Goal: Communication & Community: Connect with others

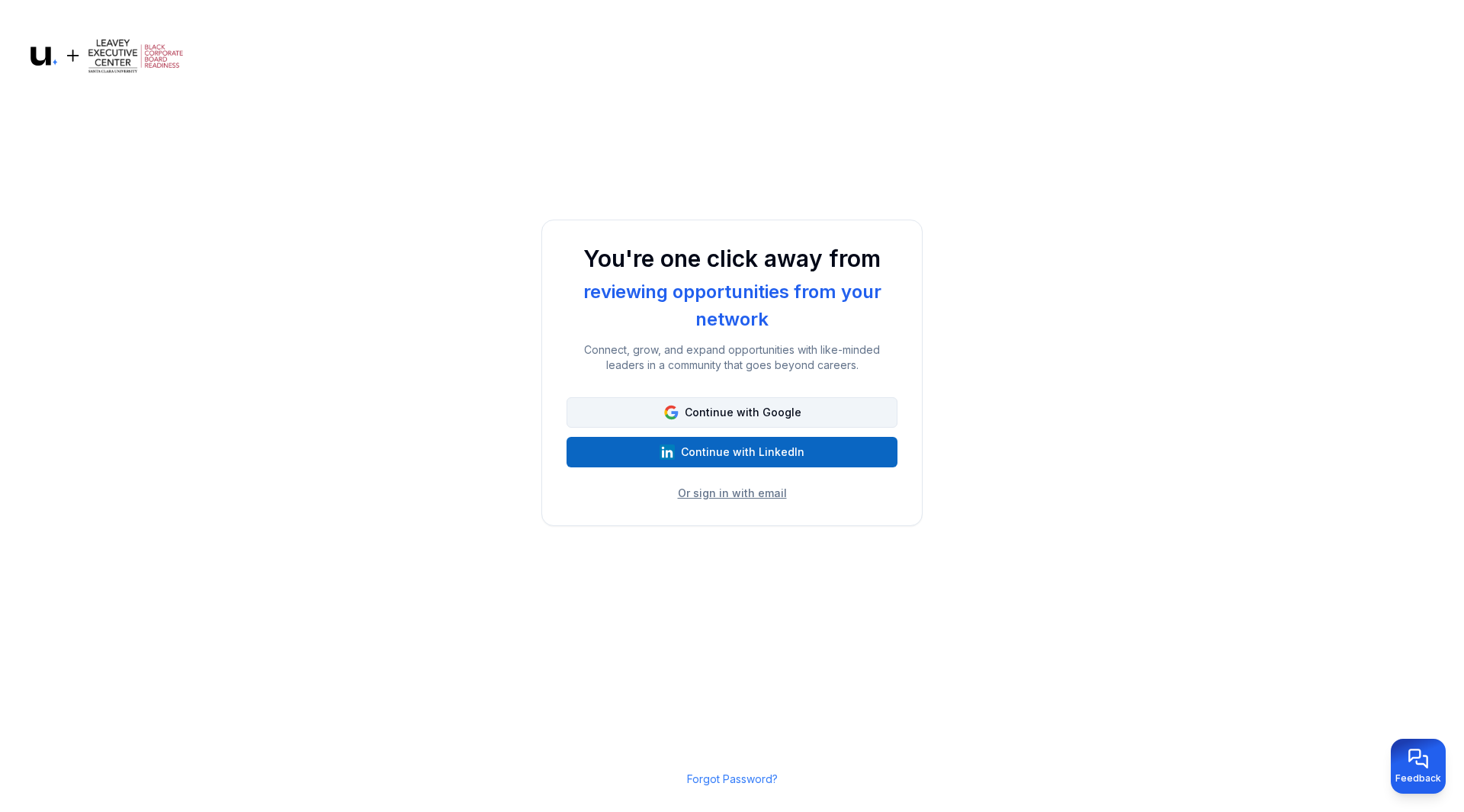
click at [704, 412] on button "Continue with Google" at bounding box center [732, 413] width 331 height 31
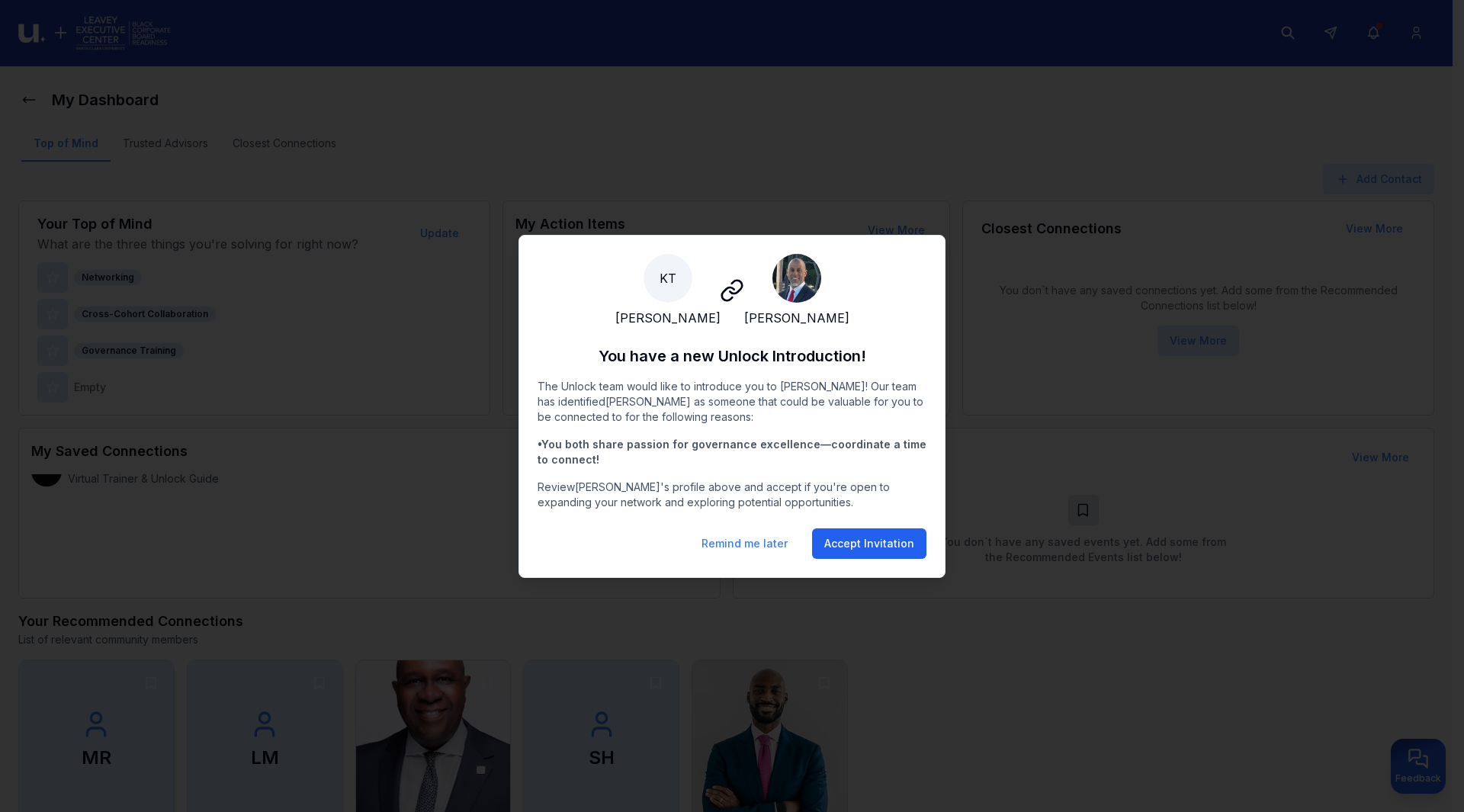
click at [885, 549] on button "Accept Invitation" at bounding box center [869, 543] width 114 height 31
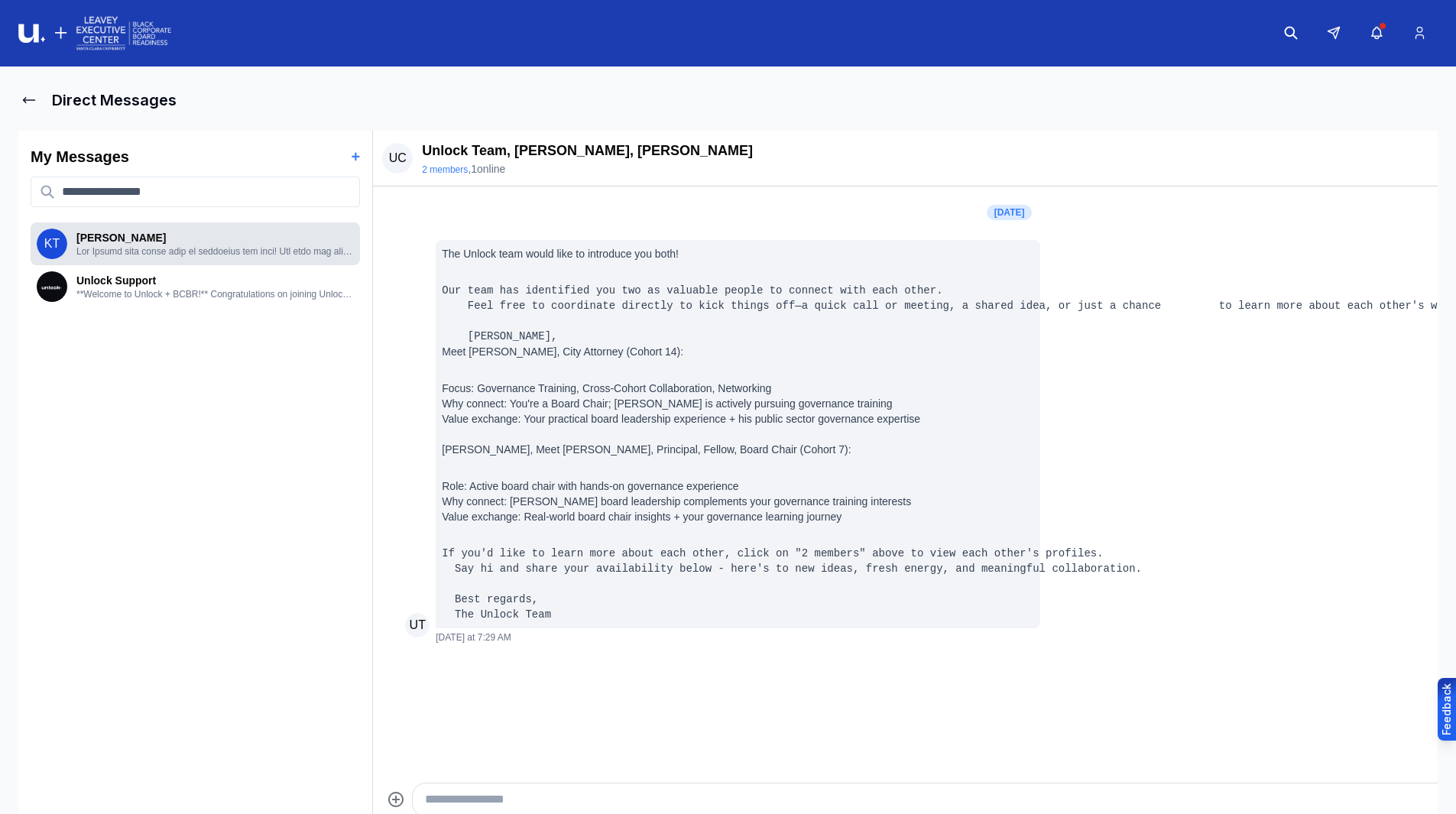
click at [178, 247] on p at bounding box center [215, 251] width 277 height 12
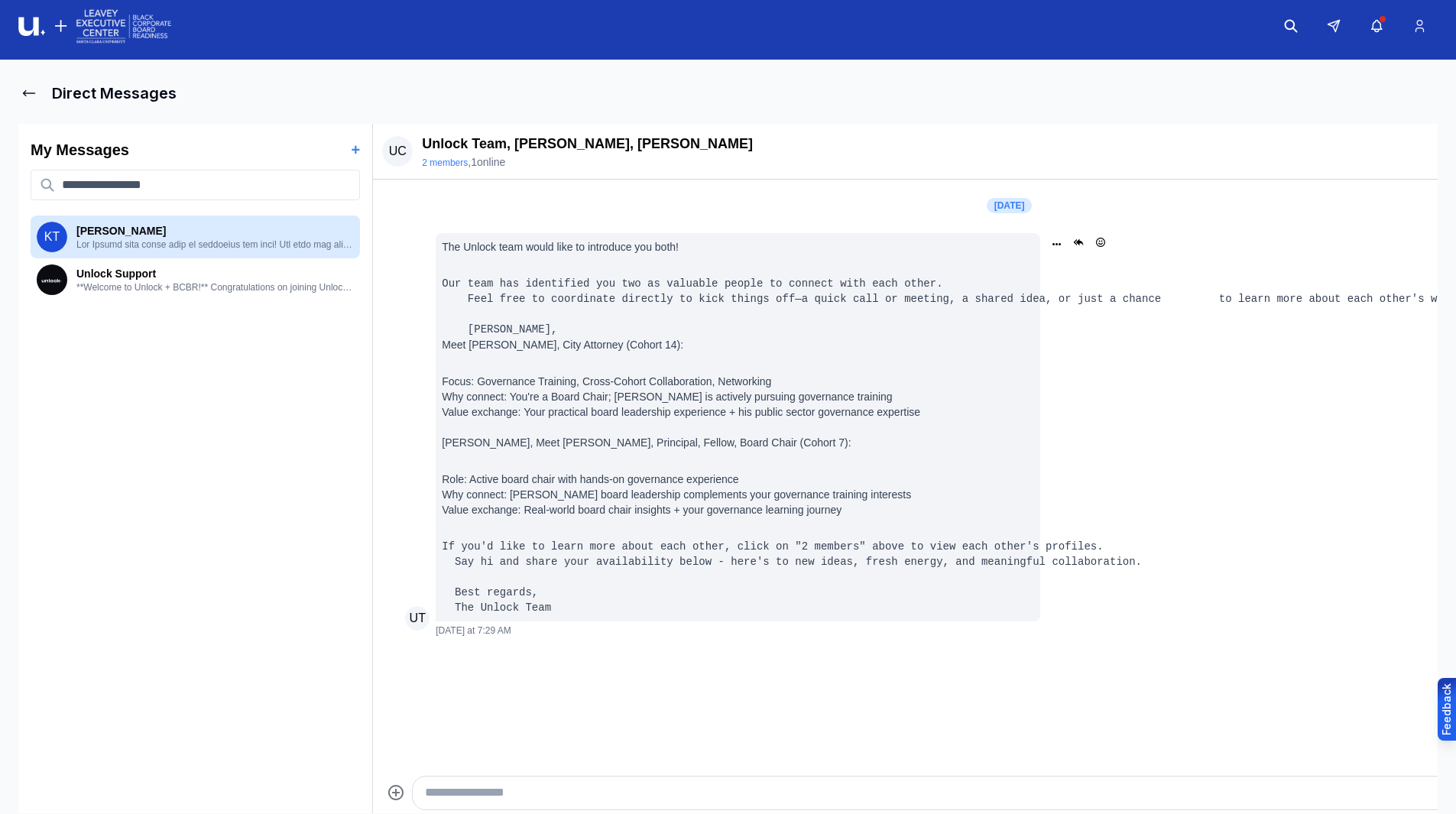
scroll to position [8, 0]
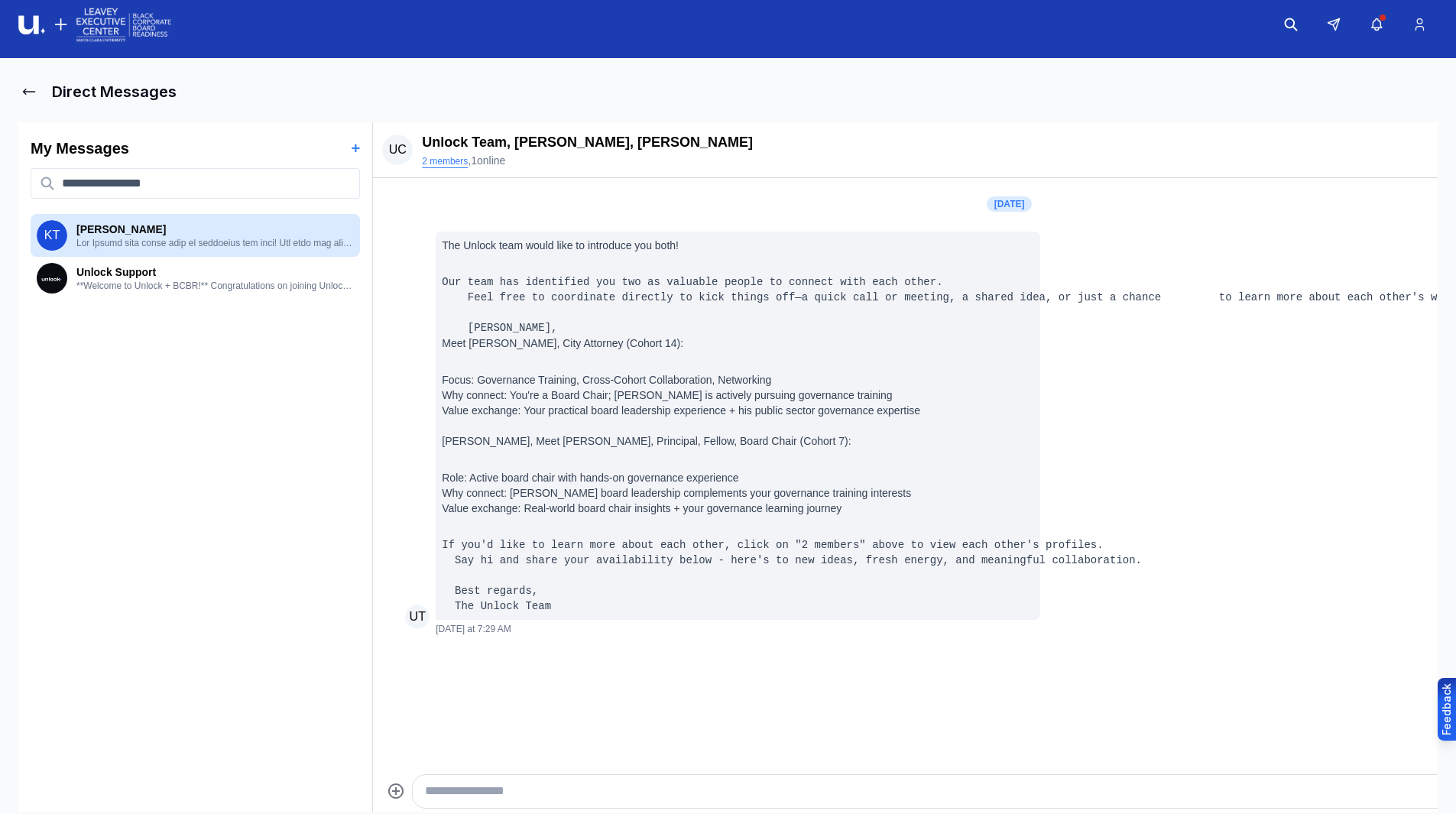
click at [442, 163] on button "2 members" at bounding box center [445, 161] width 46 height 12
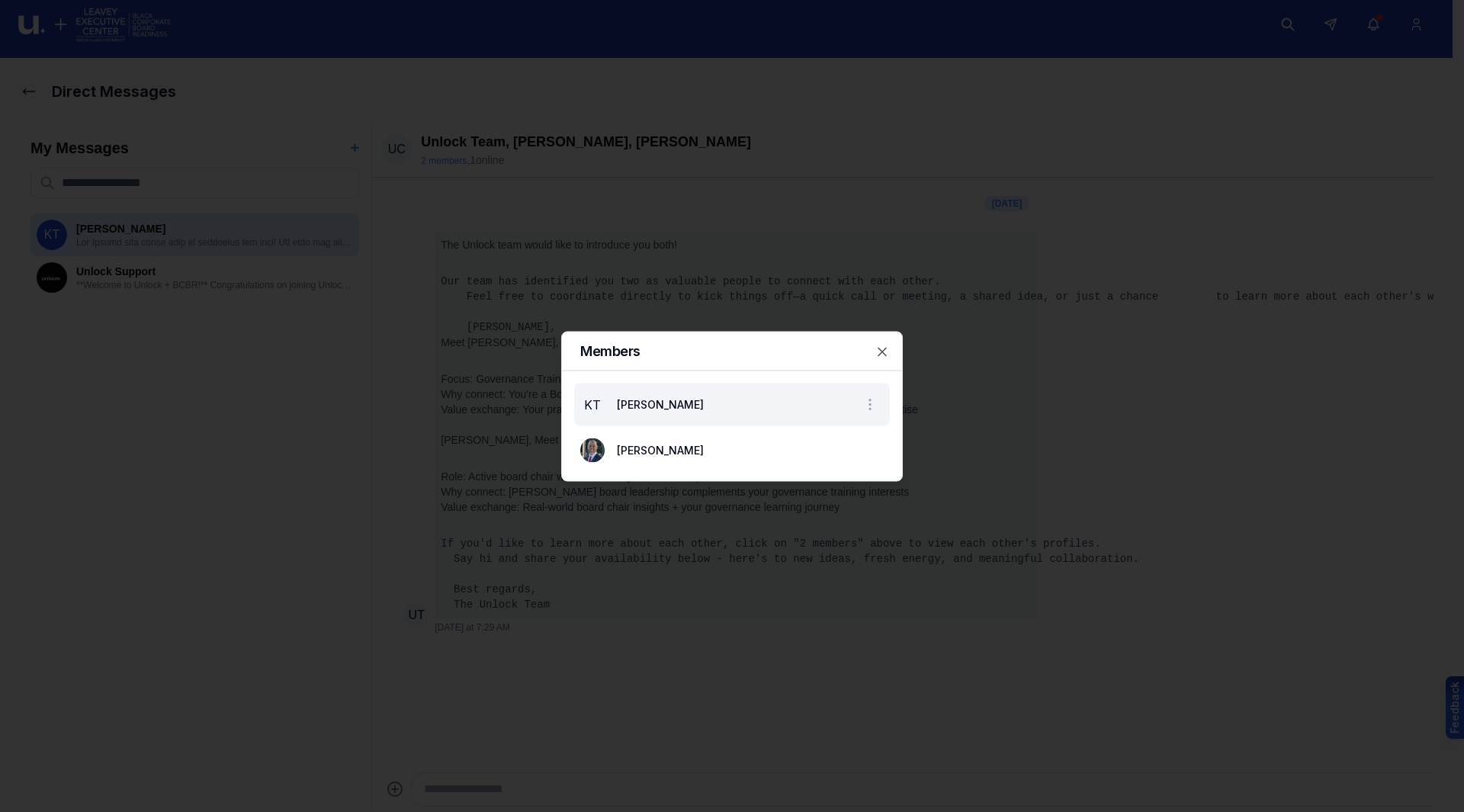
click at [648, 400] on span "Kim Thompson" at bounding box center [660, 404] width 87 height 13
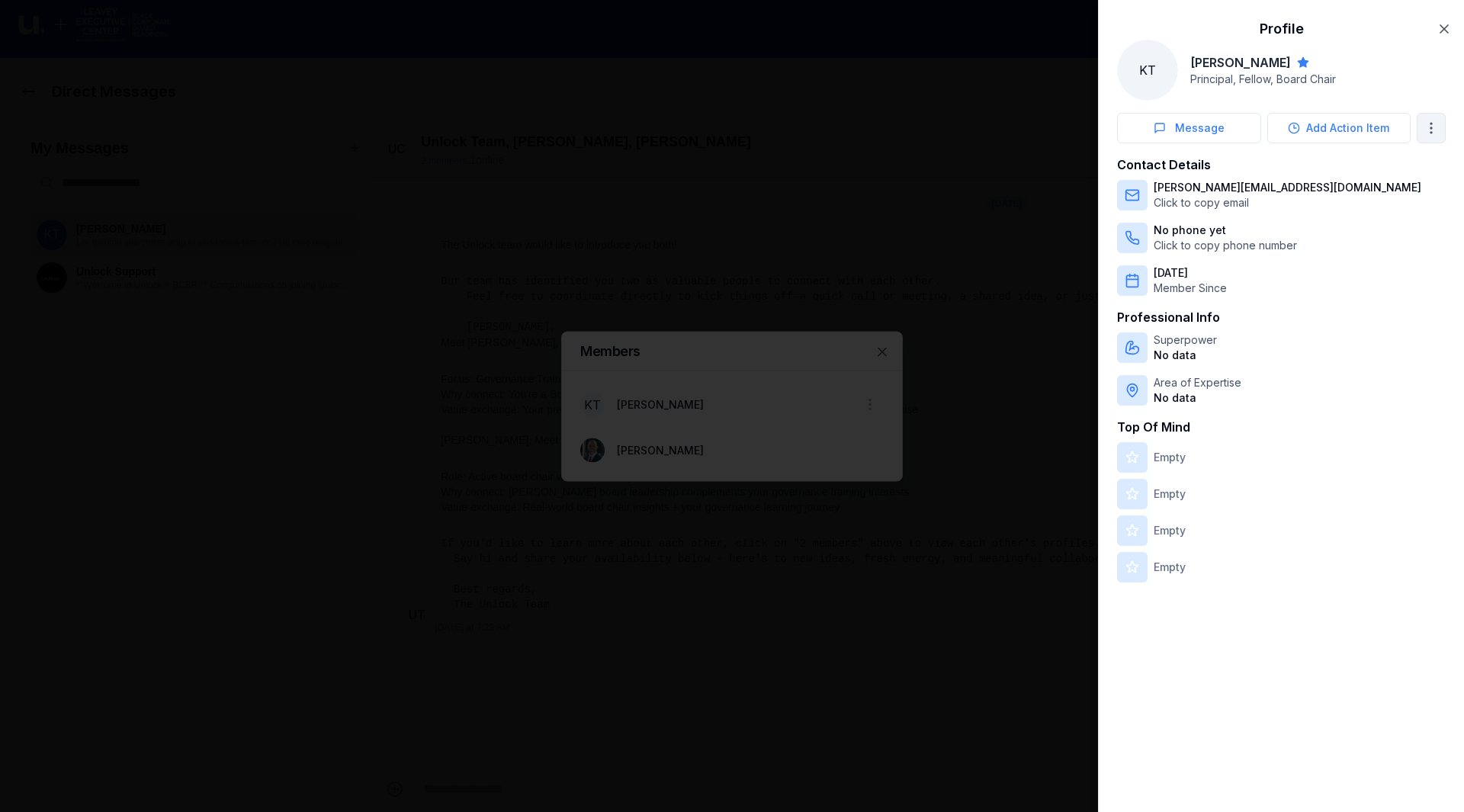
click at [1432, 124] on body "Direct Messages My Messages + KT Kim Thompson Unlock Support **Welcome to Unloc…" at bounding box center [726, 397] width 1453 height 812
click at [1295, 527] on div at bounding box center [732, 406] width 1464 height 812
click at [791, 440] on div at bounding box center [732, 406] width 1464 height 812
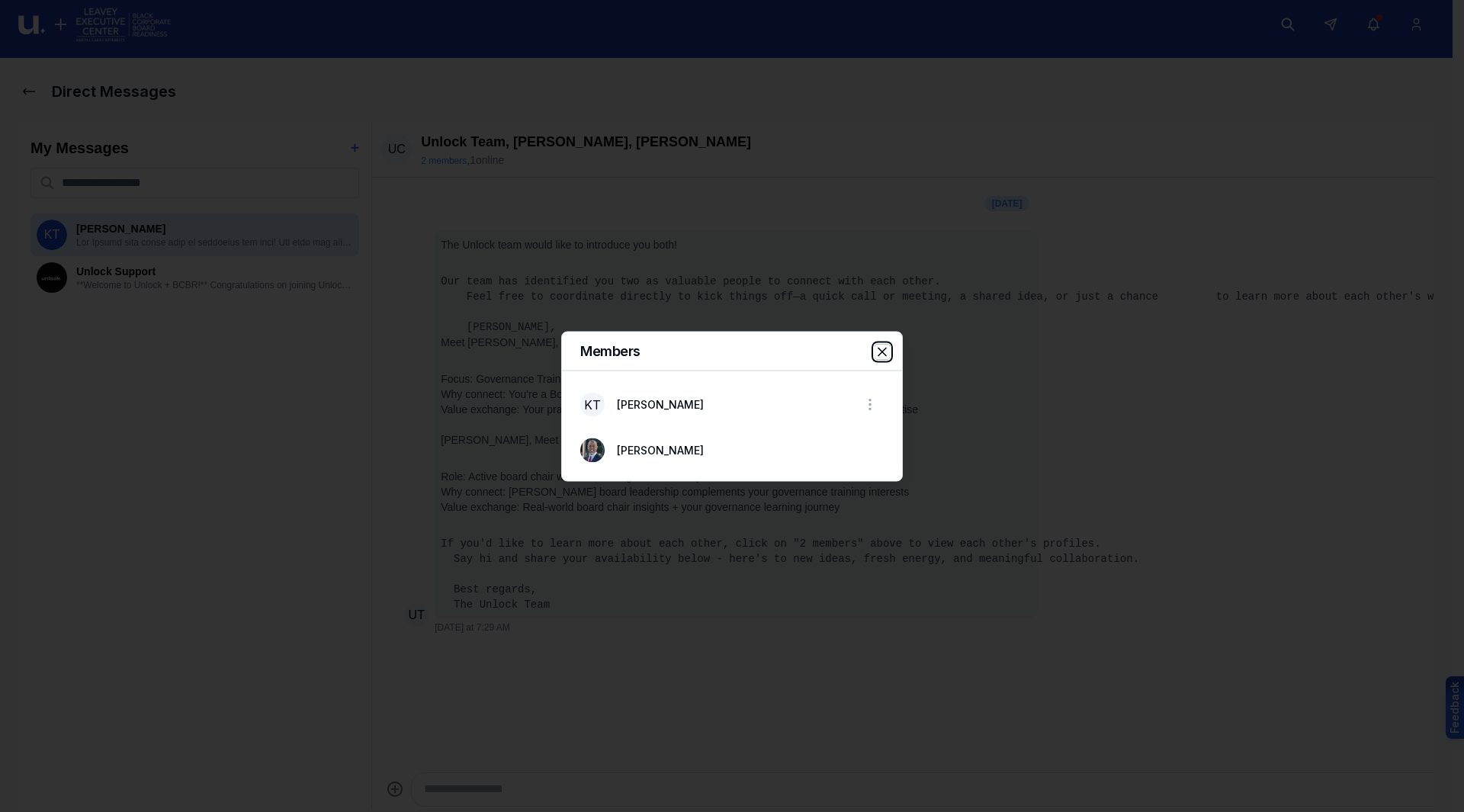
click at [883, 354] on icon "button" at bounding box center [882, 351] width 15 height 15
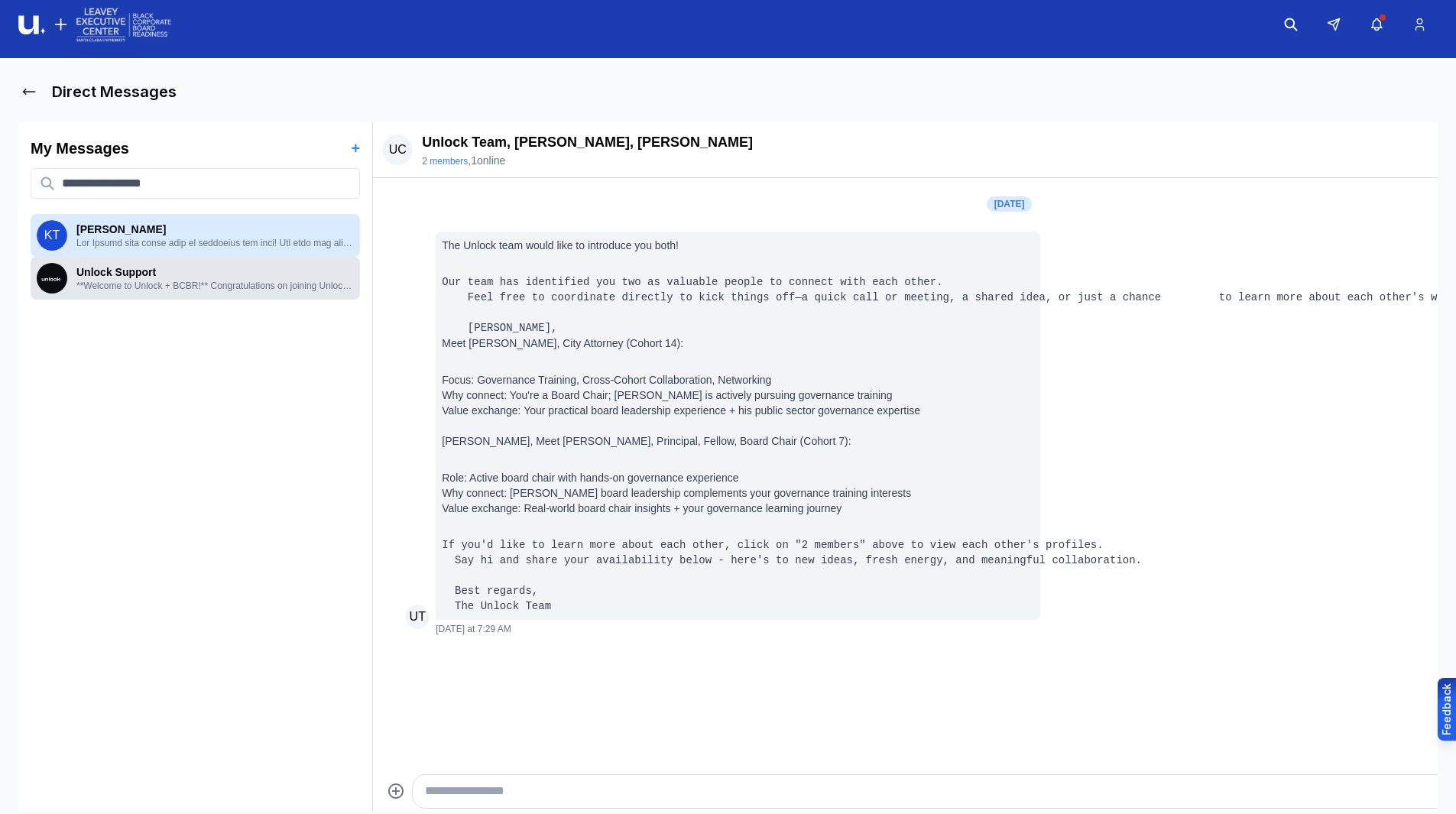
click at [196, 285] on p "**Welcome to Unlock + BCBR!** Congratulations on joining Unlock's exclusive net…" at bounding box center [215, 285] width 277 height 12
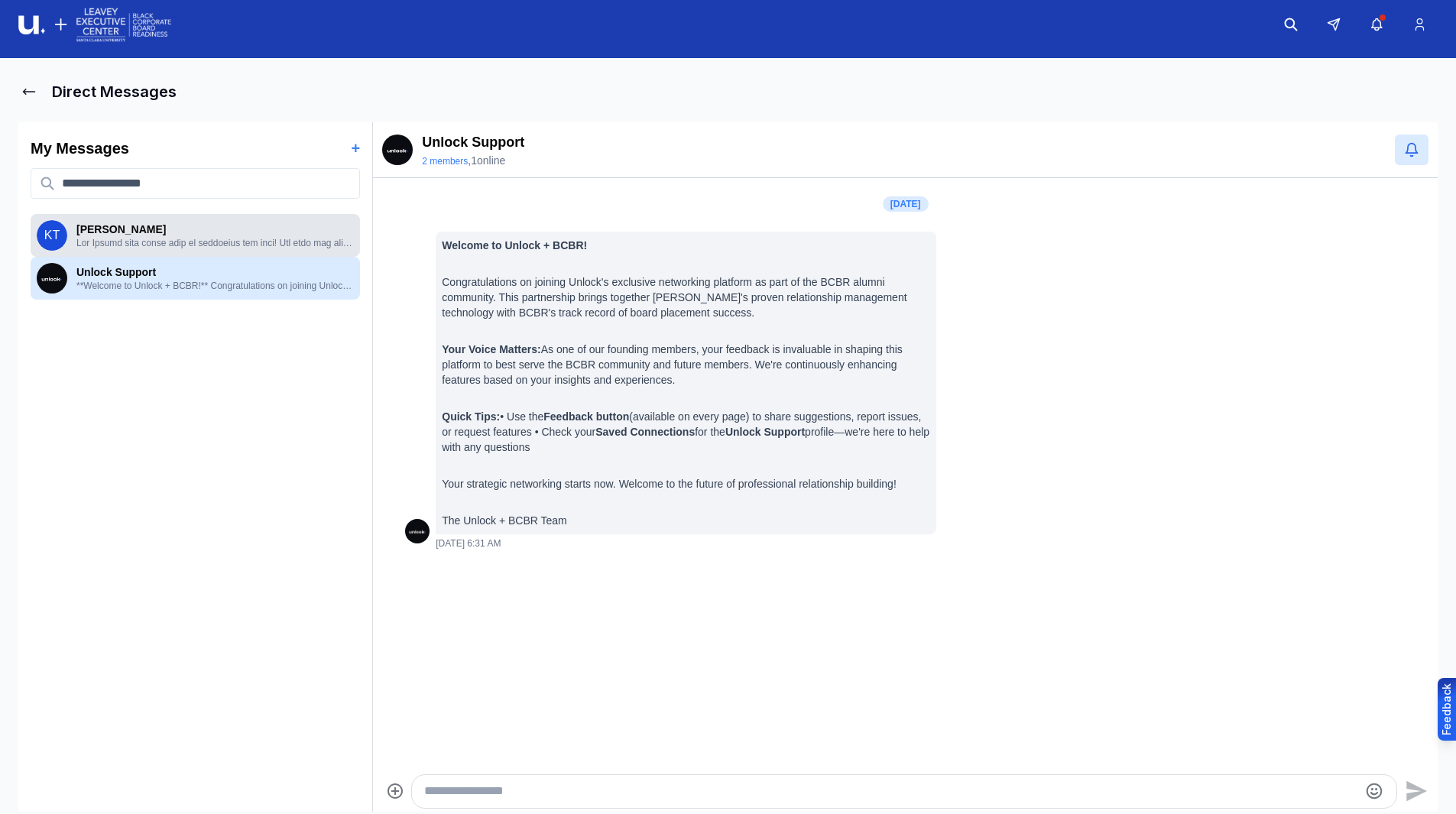
click at [171, 242] on p at bounding box center [215, 242] width 277 height 12
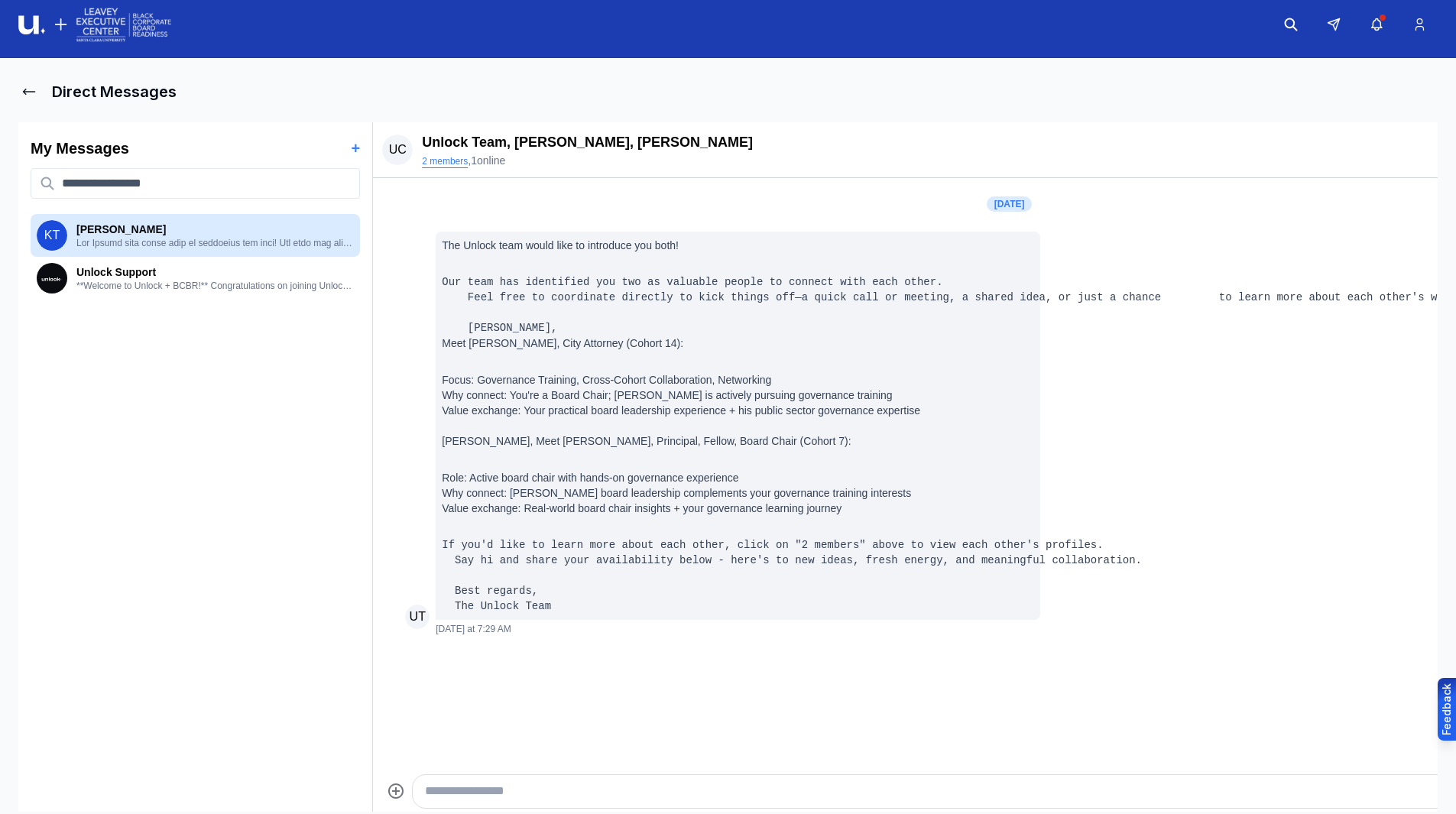
click at [446, 161] on button "2 members" at bounding box center [445, 161] width 46 height 12
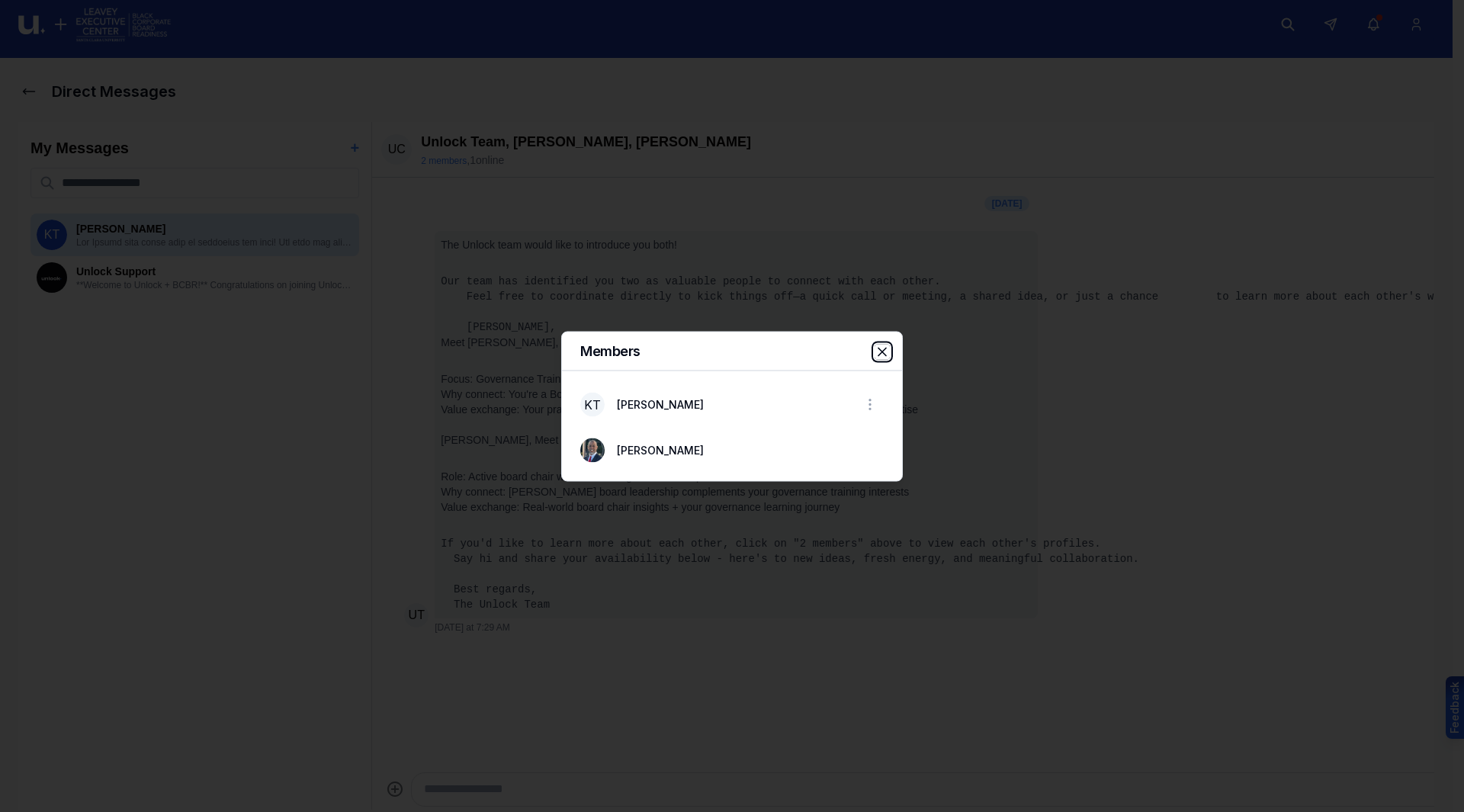
click at [887, 353] on icon "button" at bounding box center [882, 351] width 15 height 15
